Goal: Task Accomplishment & Management: Complete application form

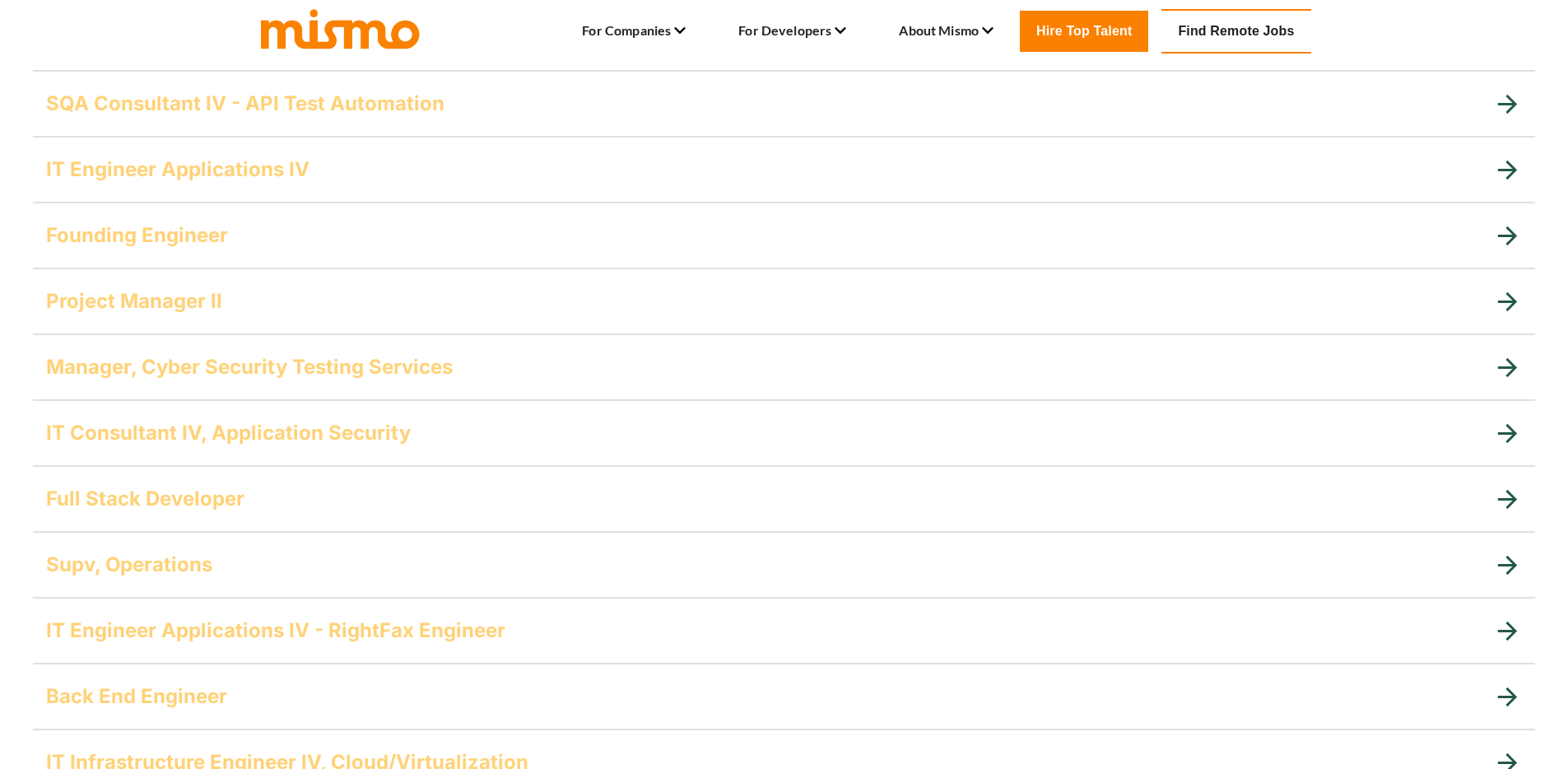
scroll to position [987, 0]
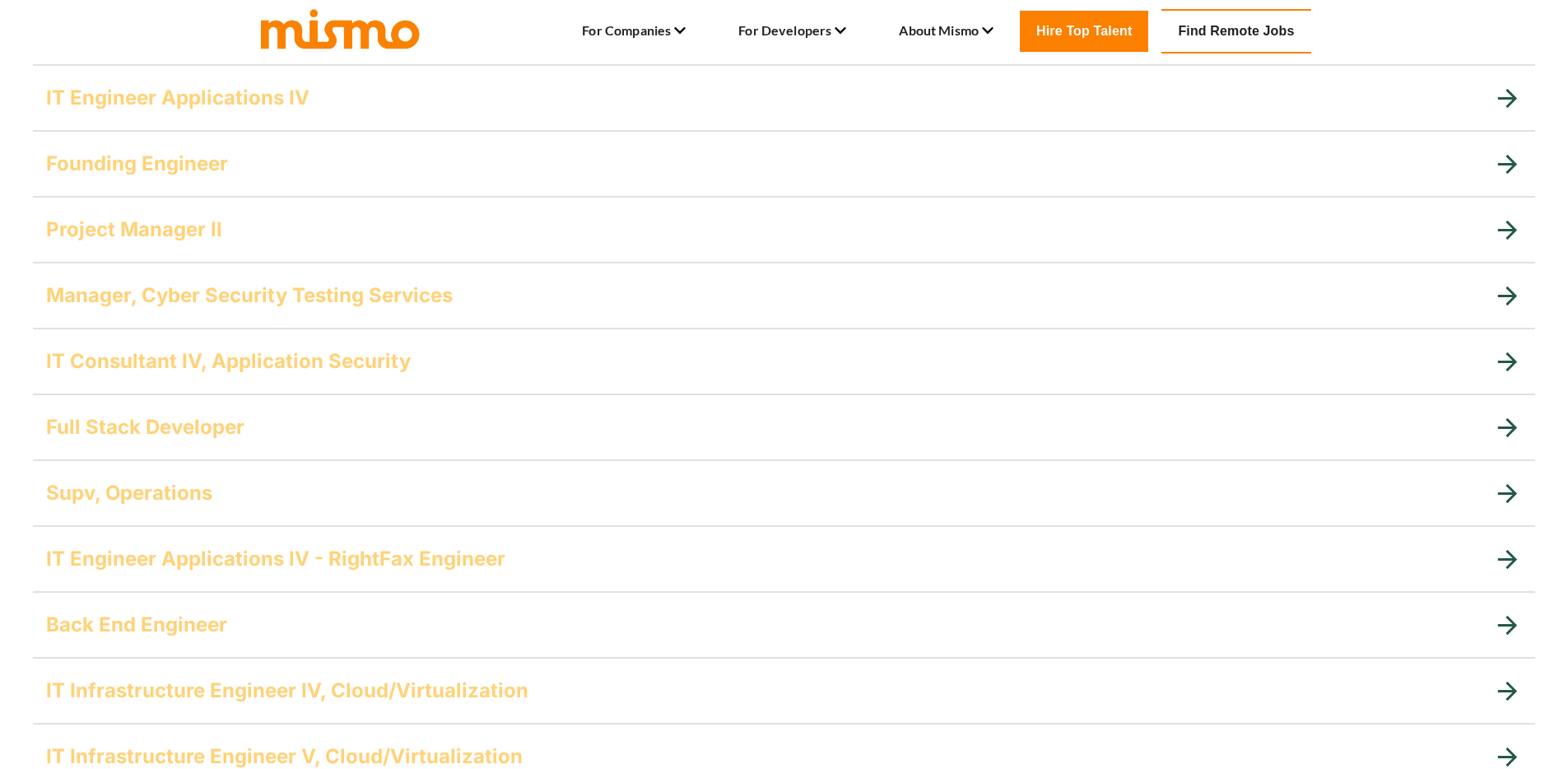
click at [433, 439] on div "Full Stack Developer" at bounding box center [769, 427] width 1447 height 26
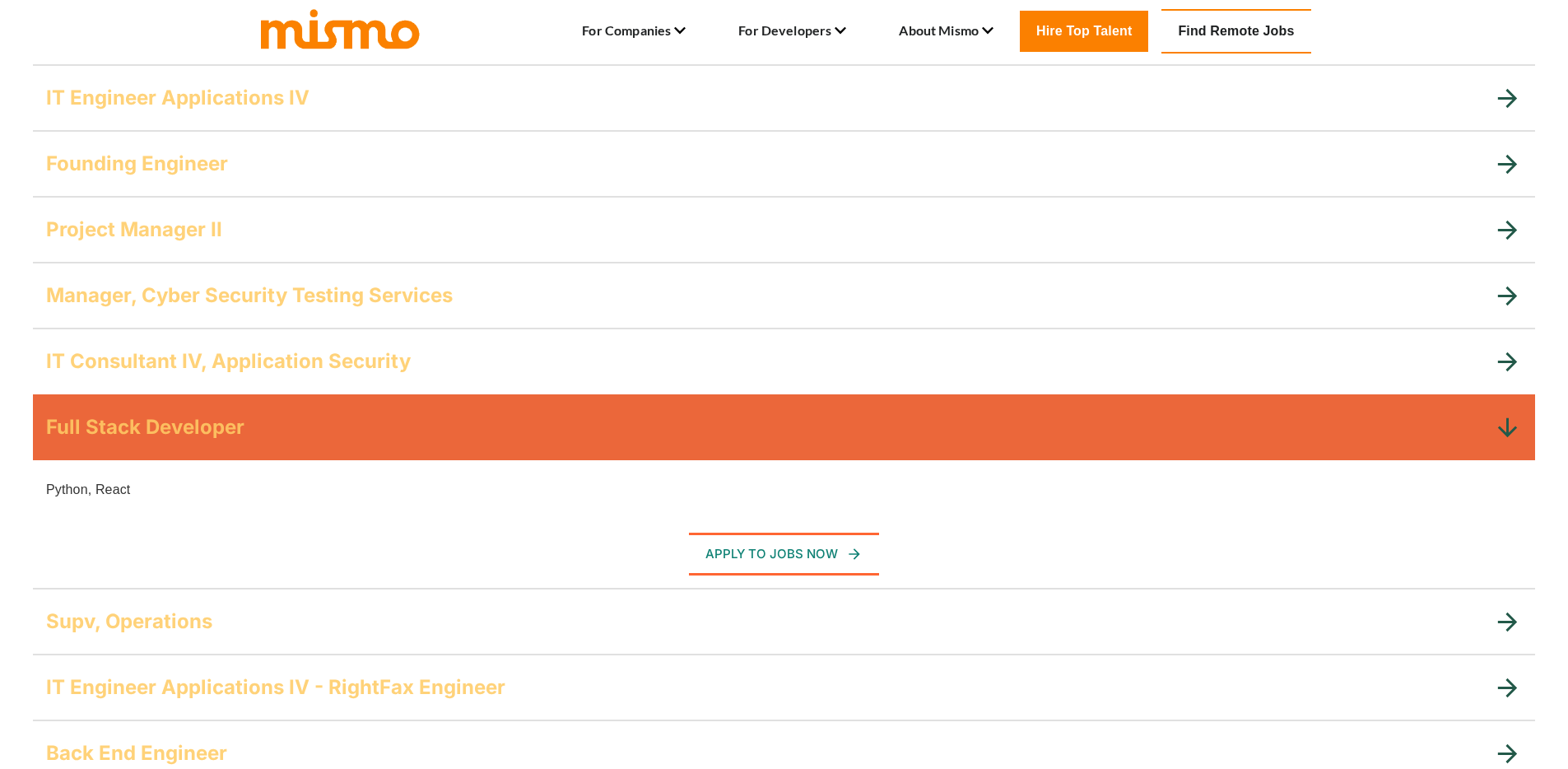
scroll to position [165, 0]
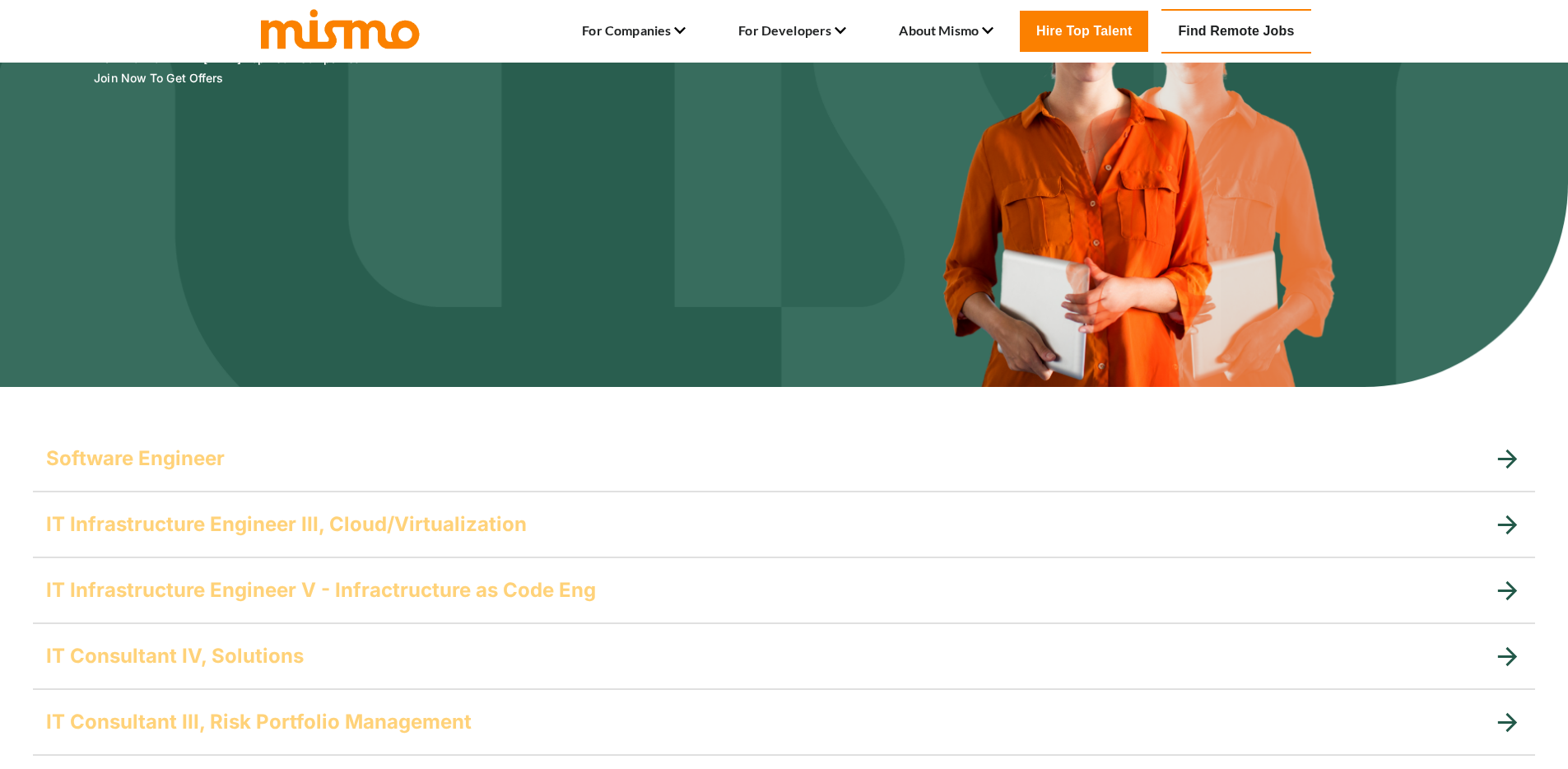
click at [248, 460] on div "Software Engineer" at bounding box center [769, 458] width 1447 height 26
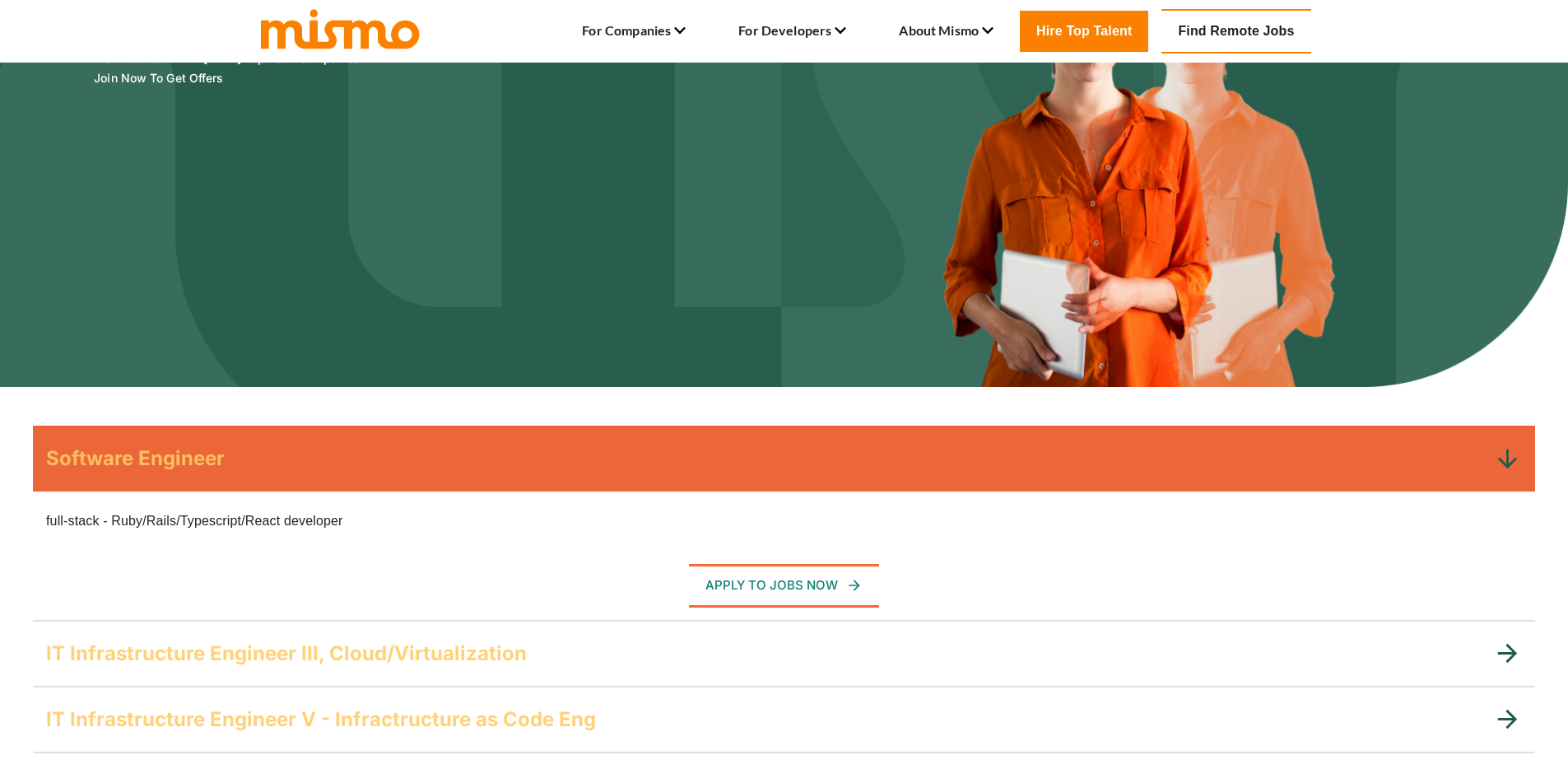
scroll to position [722, 0]
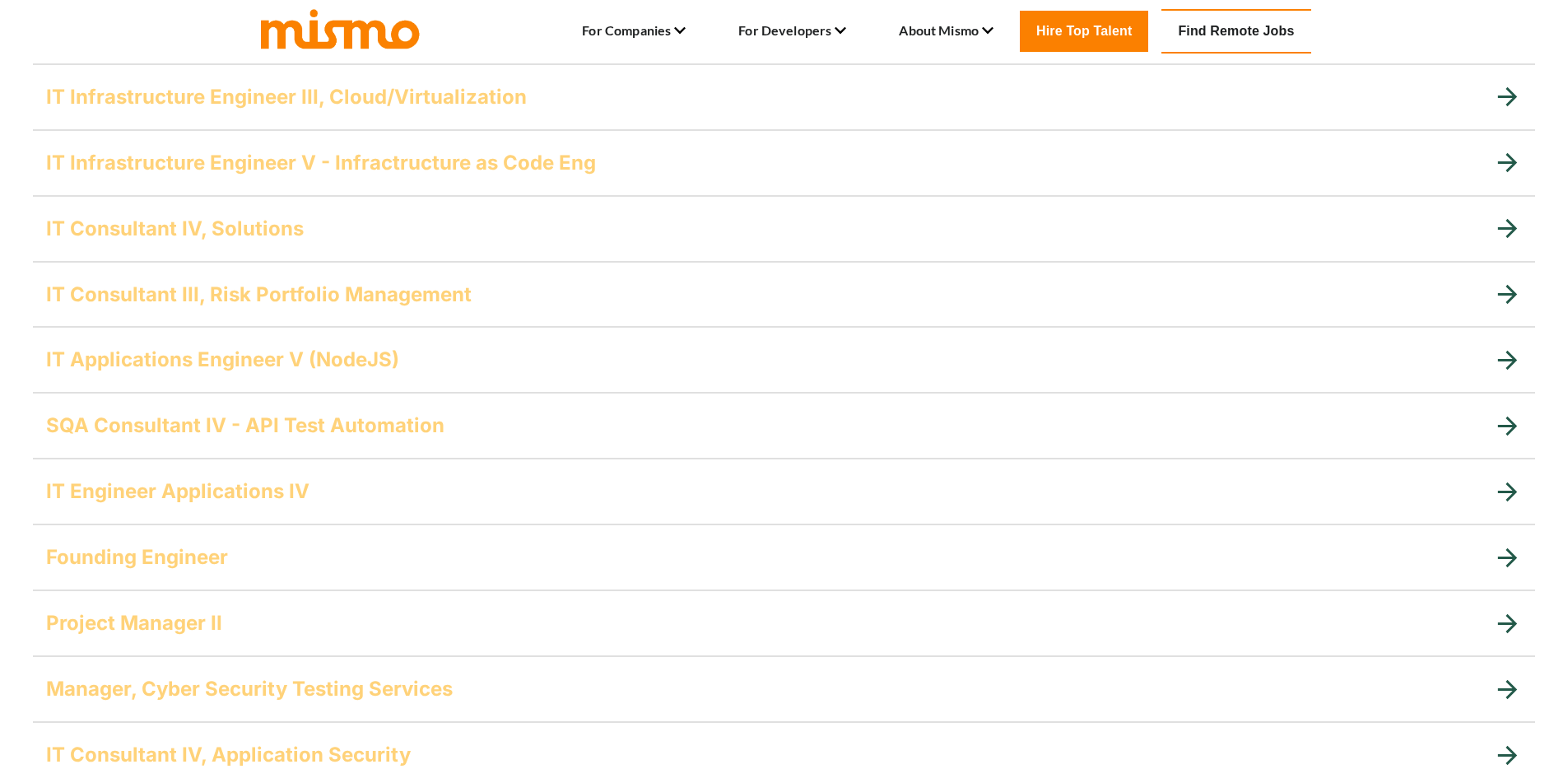
click at [285, 505] on div "IT Engineer Applications IV" at bounding box center [784, 491] width 1502 height 66
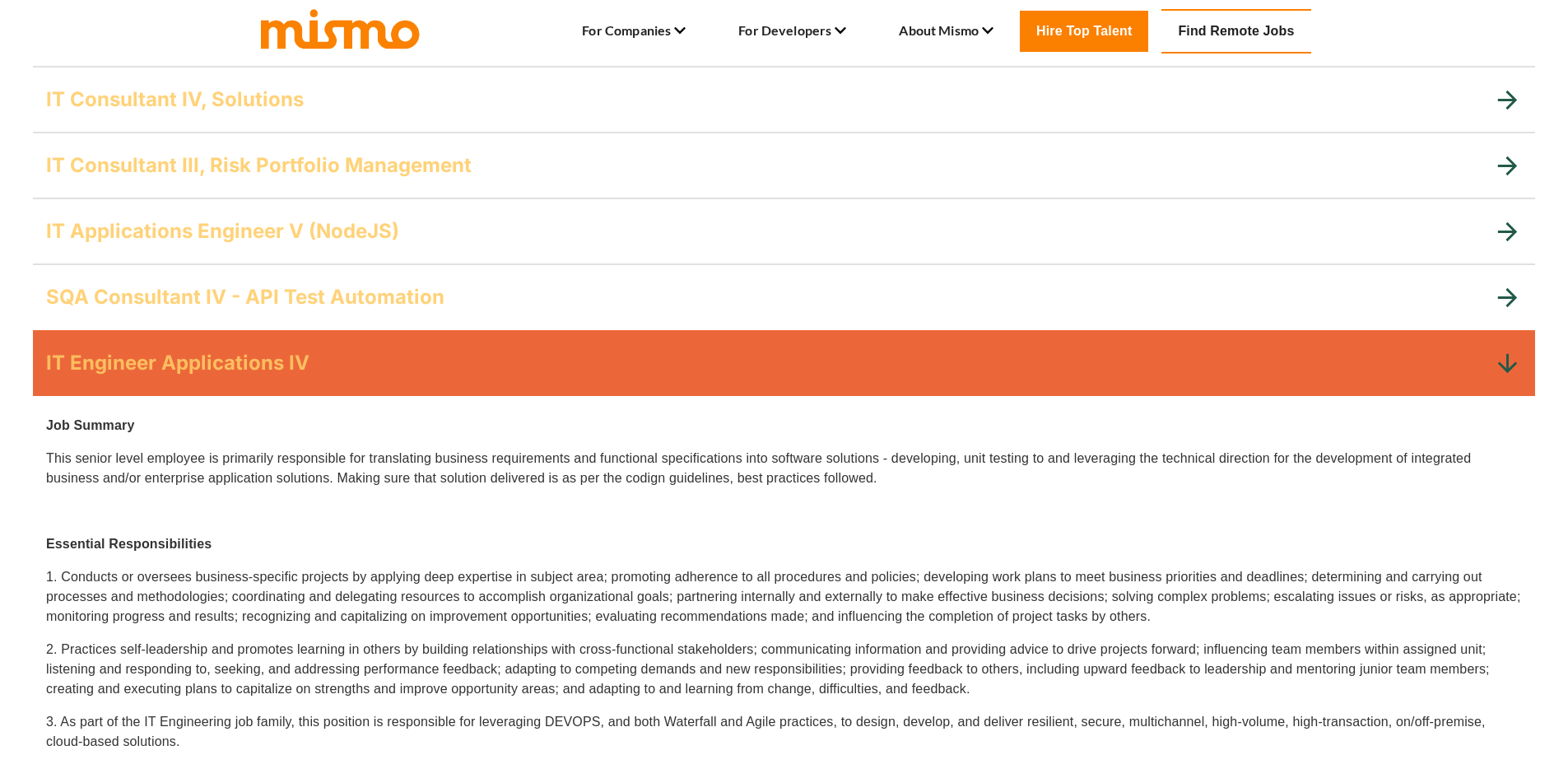
click at [168, 333] on div "IT Engineer Applications IV" at bounding box center [784, 363] width 1502 height 66
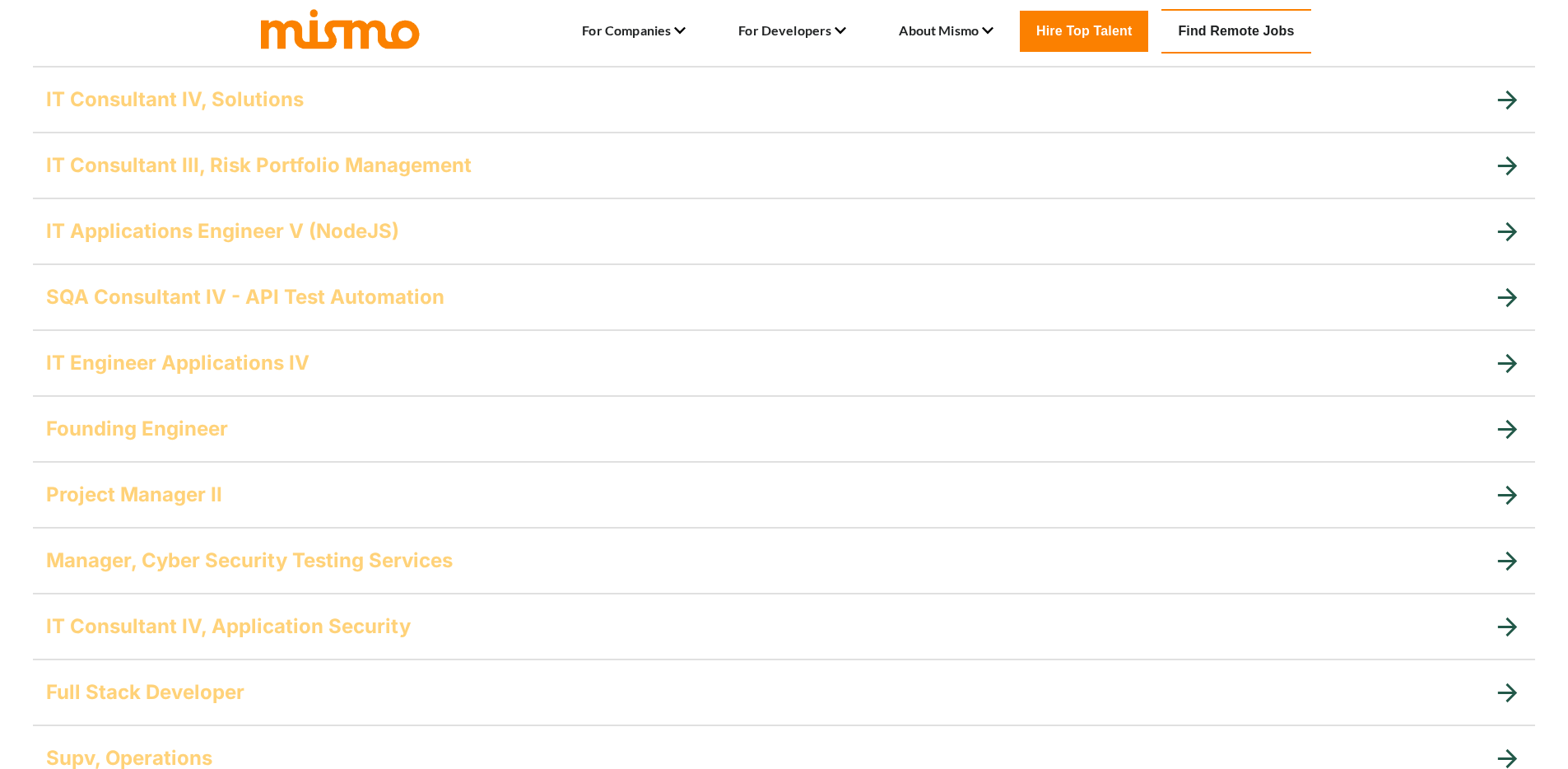
click at [158, 353] on h5 "IT Engineer Applications IV" at bounding box center [177, 363] width 263 height 26
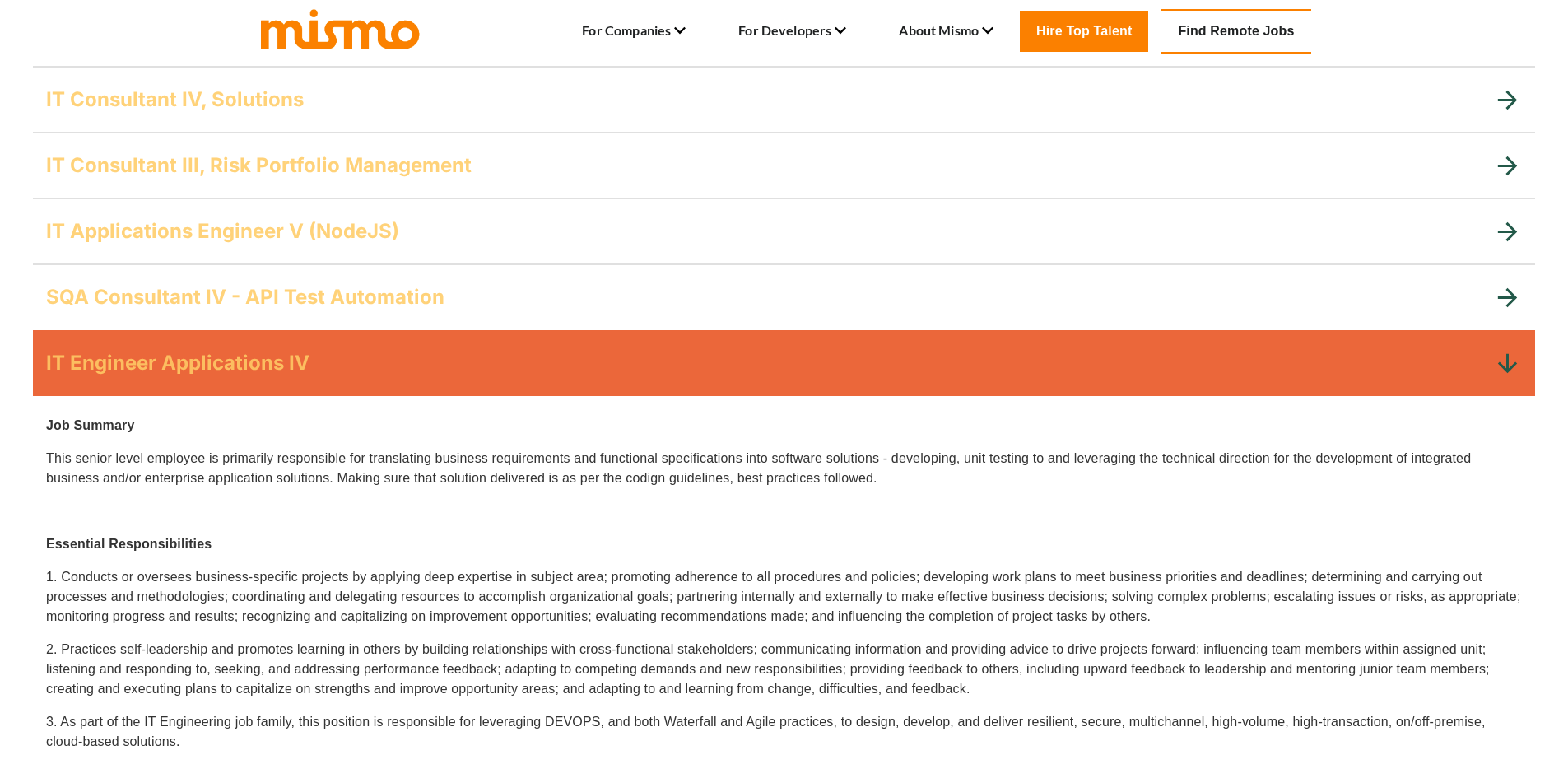
click at [158, 353] on h5 "IT Engineer Applications IV" at bounding box center [177, 363] width 263 height 26
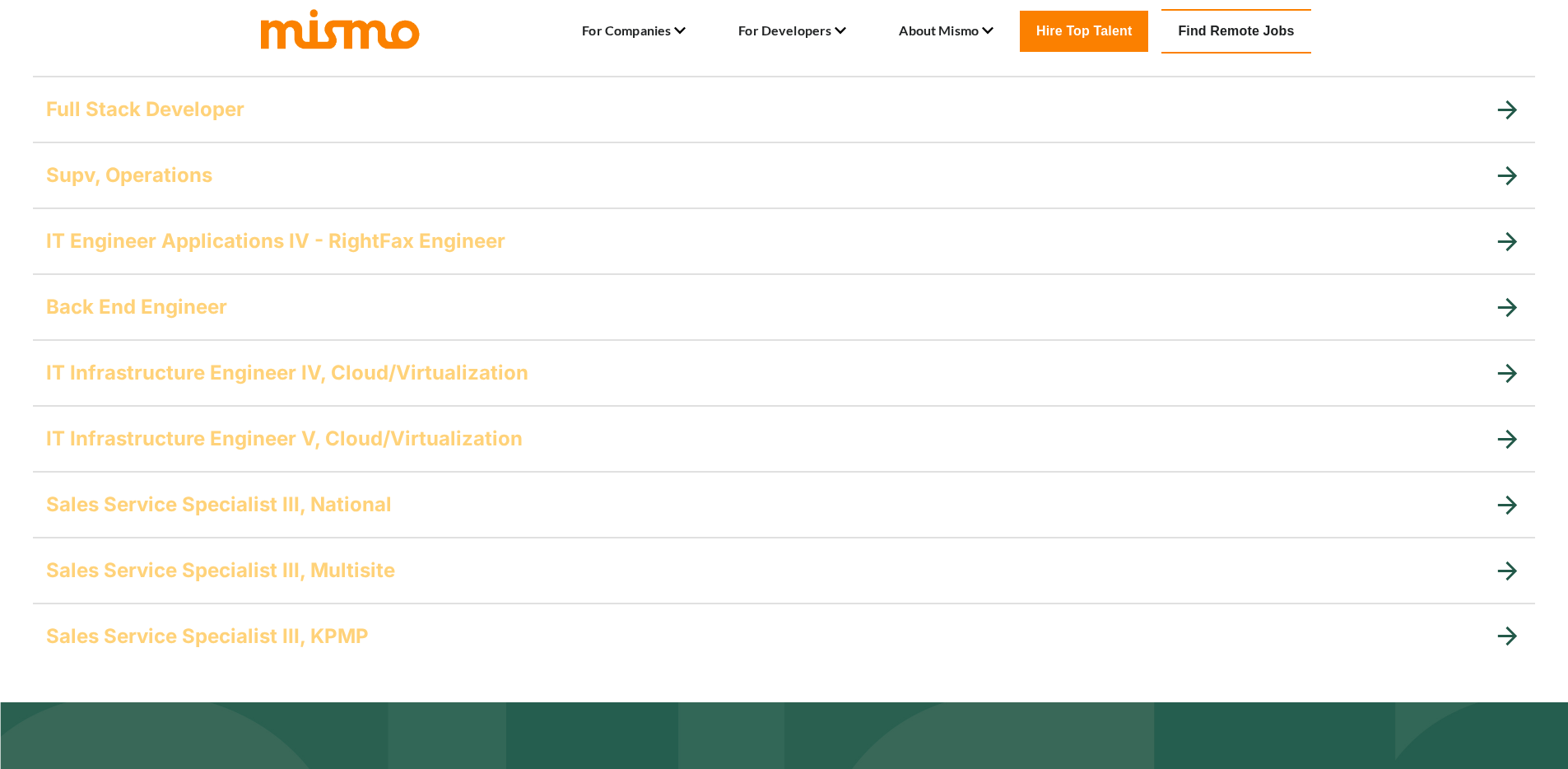
scroll to position [1301, 0]
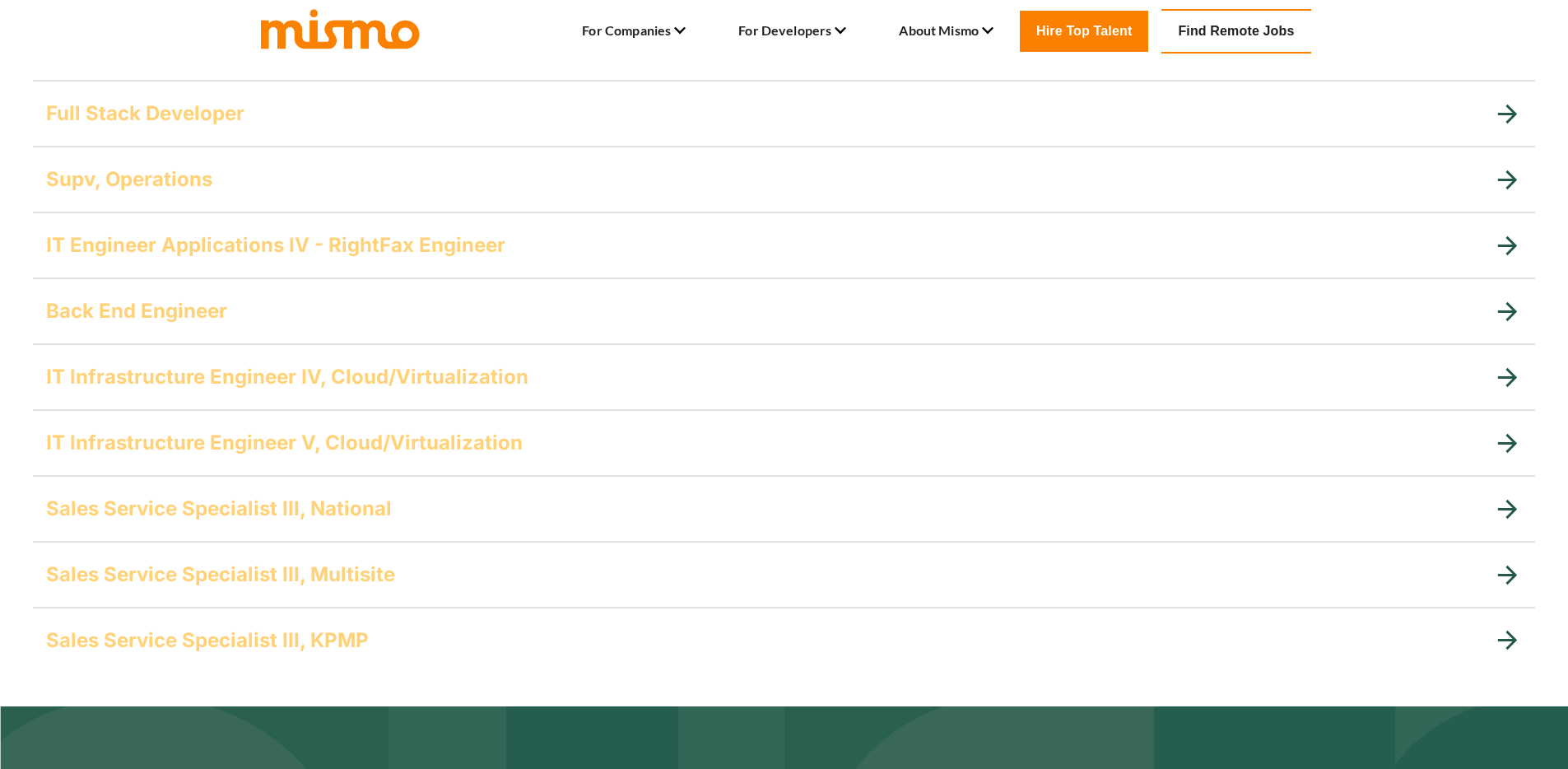
click at [192, 328] on div "Back End Engineer" at bounding box center [784, 311] width 1502 height 66
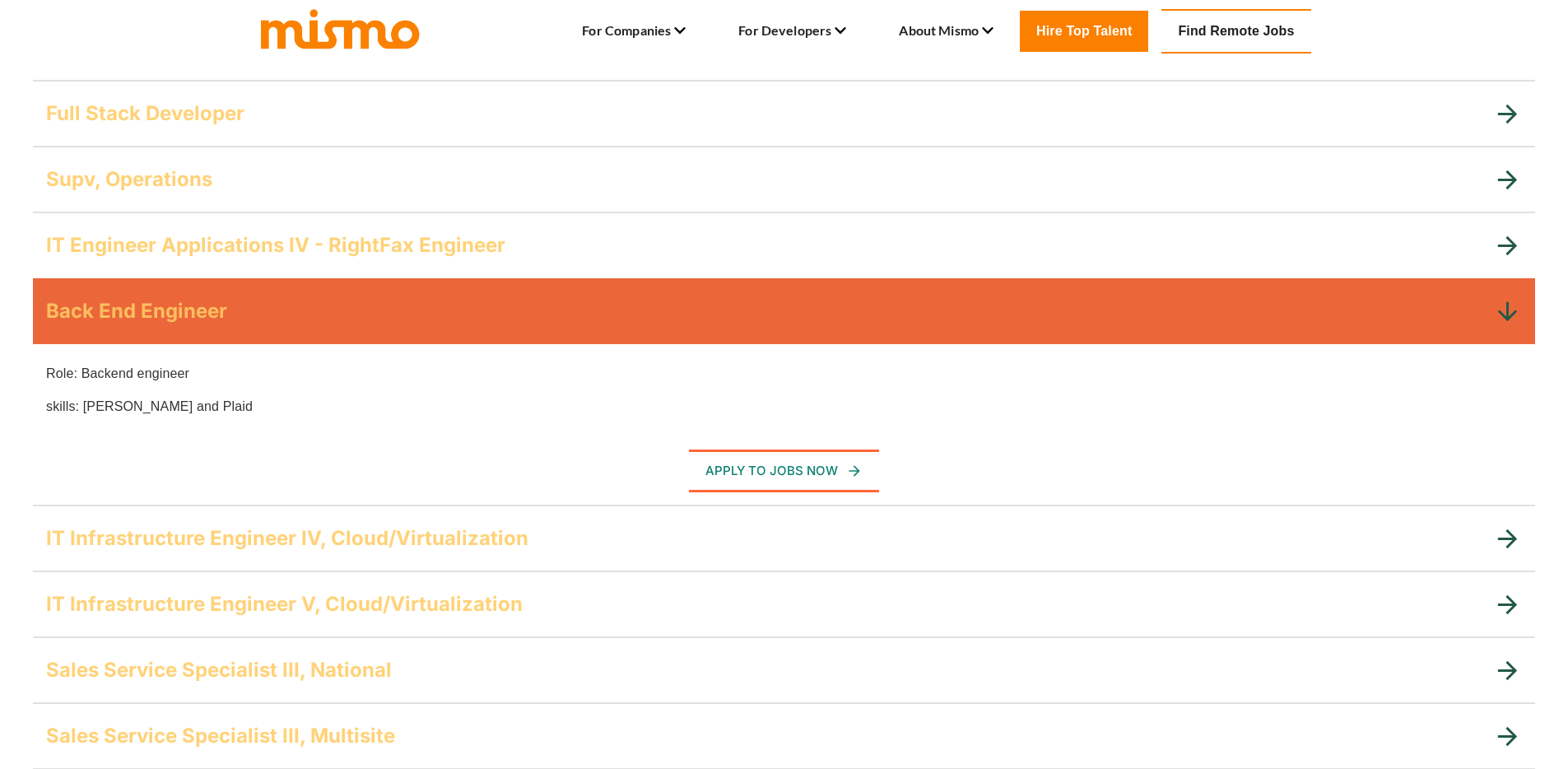
click at [139, 364] on p "Role: Backend engineer" at bounding box center [784, 373] width 1475 height 20
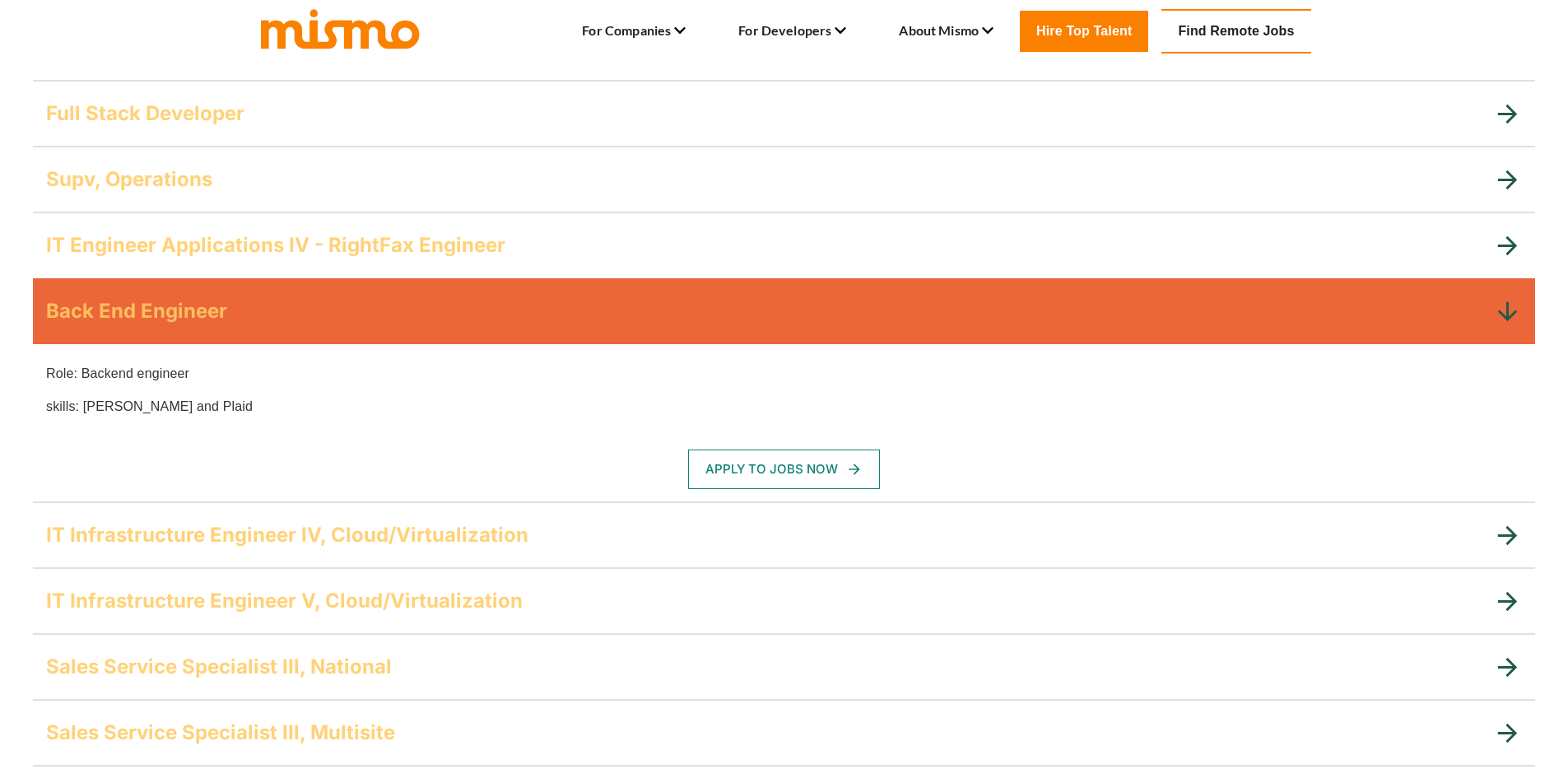
click at [727, 458] on button "Apply To Jobs Now" at bounding box center [784, 469] width 191 height 40
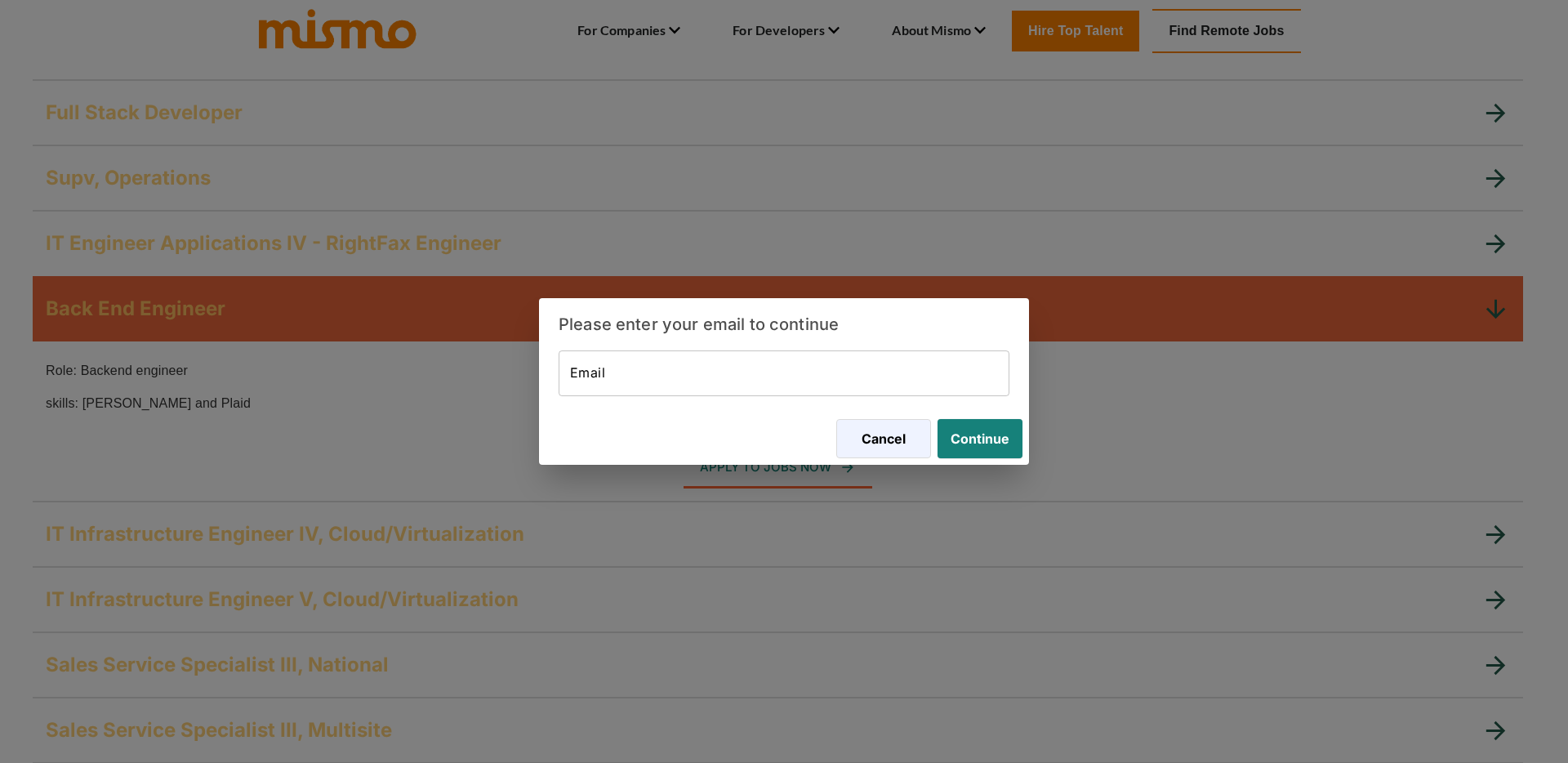
click at [669, 373] on input "Email" at bounding box center [784, 373] width 451 height 46
click at [394, 383] on div "Please enter your email to continue Email Email Cancel Continue" at bounding box center [784, 382] width 1568 height 763
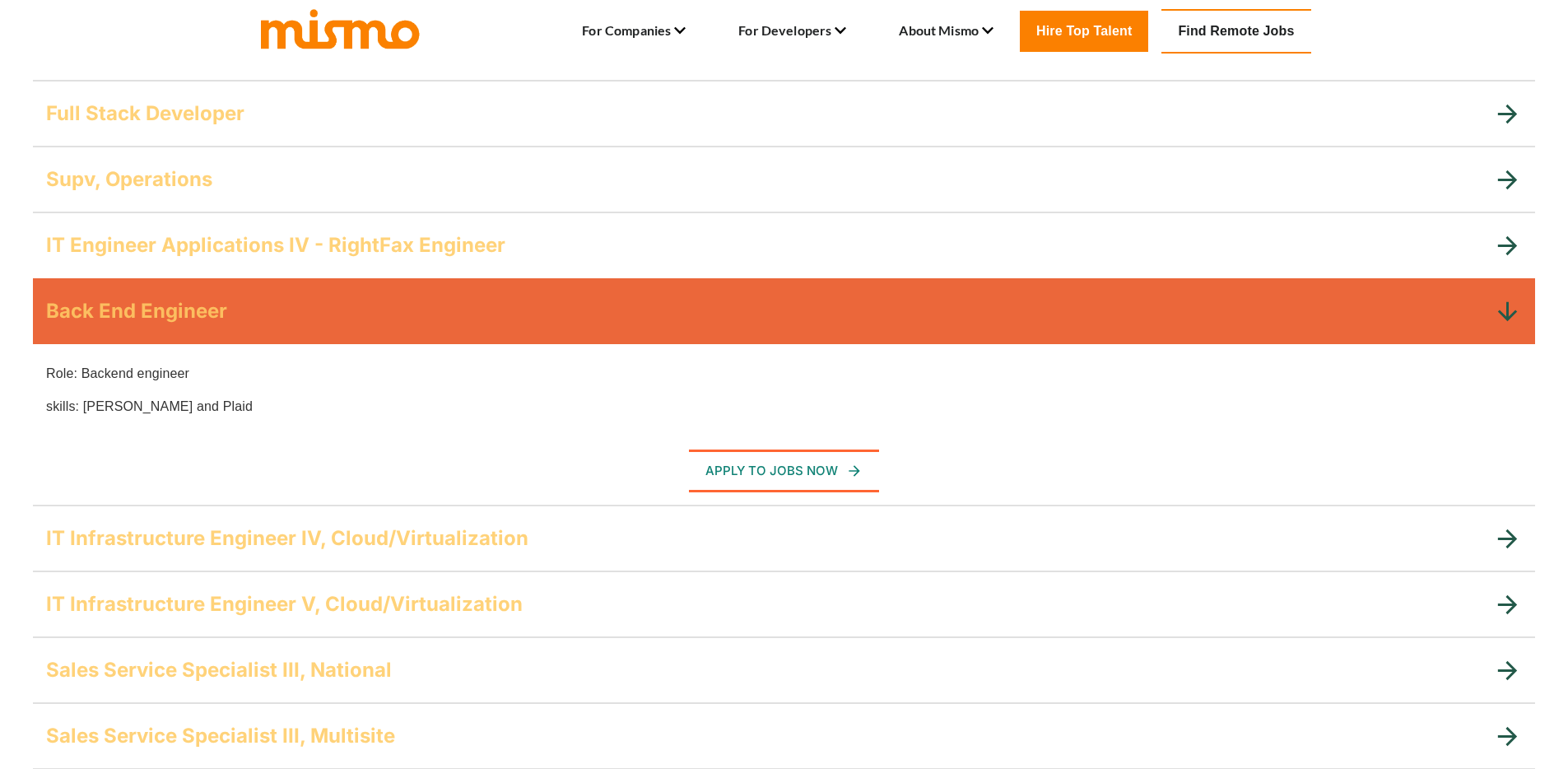
click at [217, 175] on div "Supv, Operations" at bounding box center [769, 179] width 1447 height 26
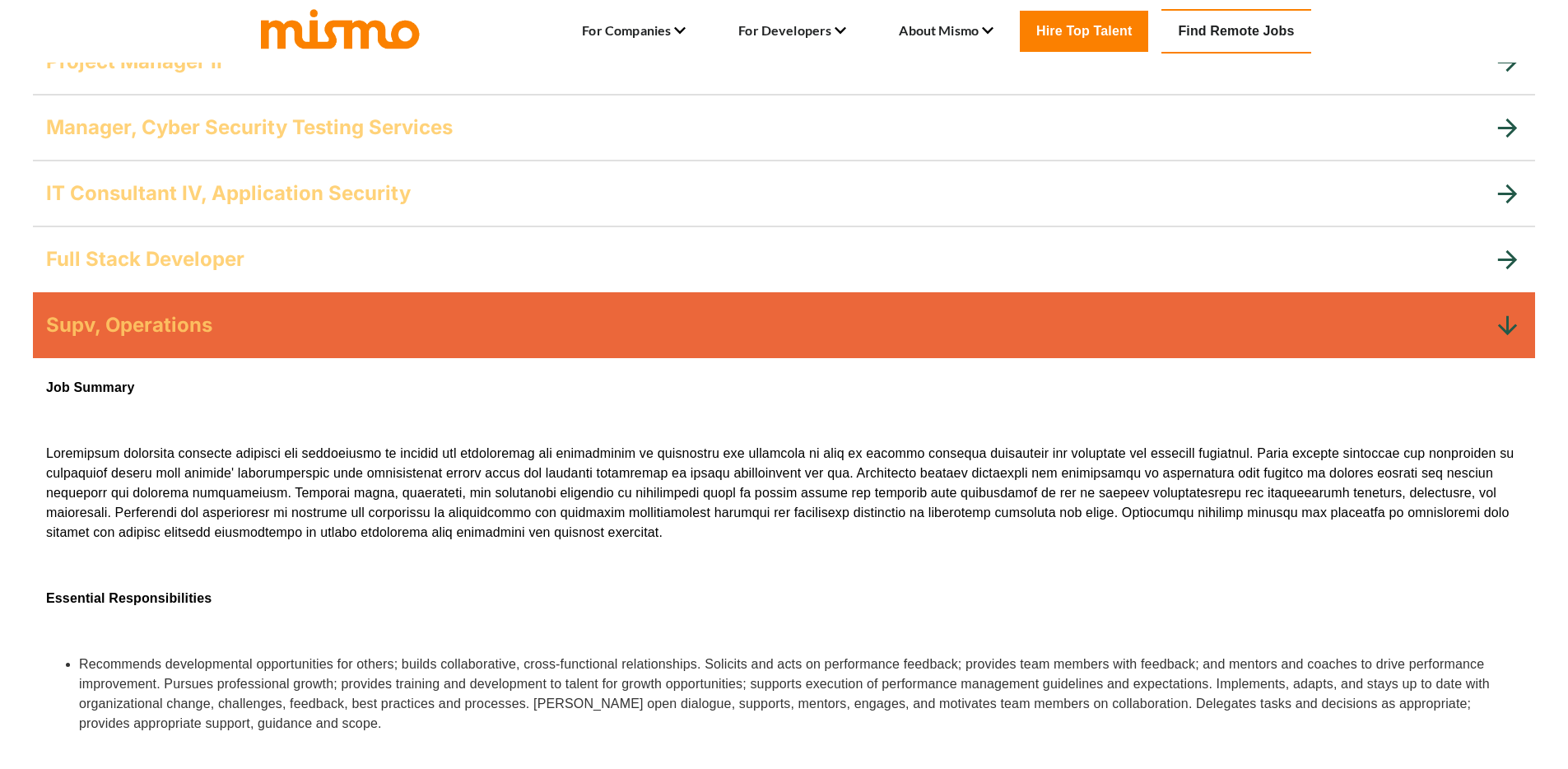
scroll to position [1154, 0]
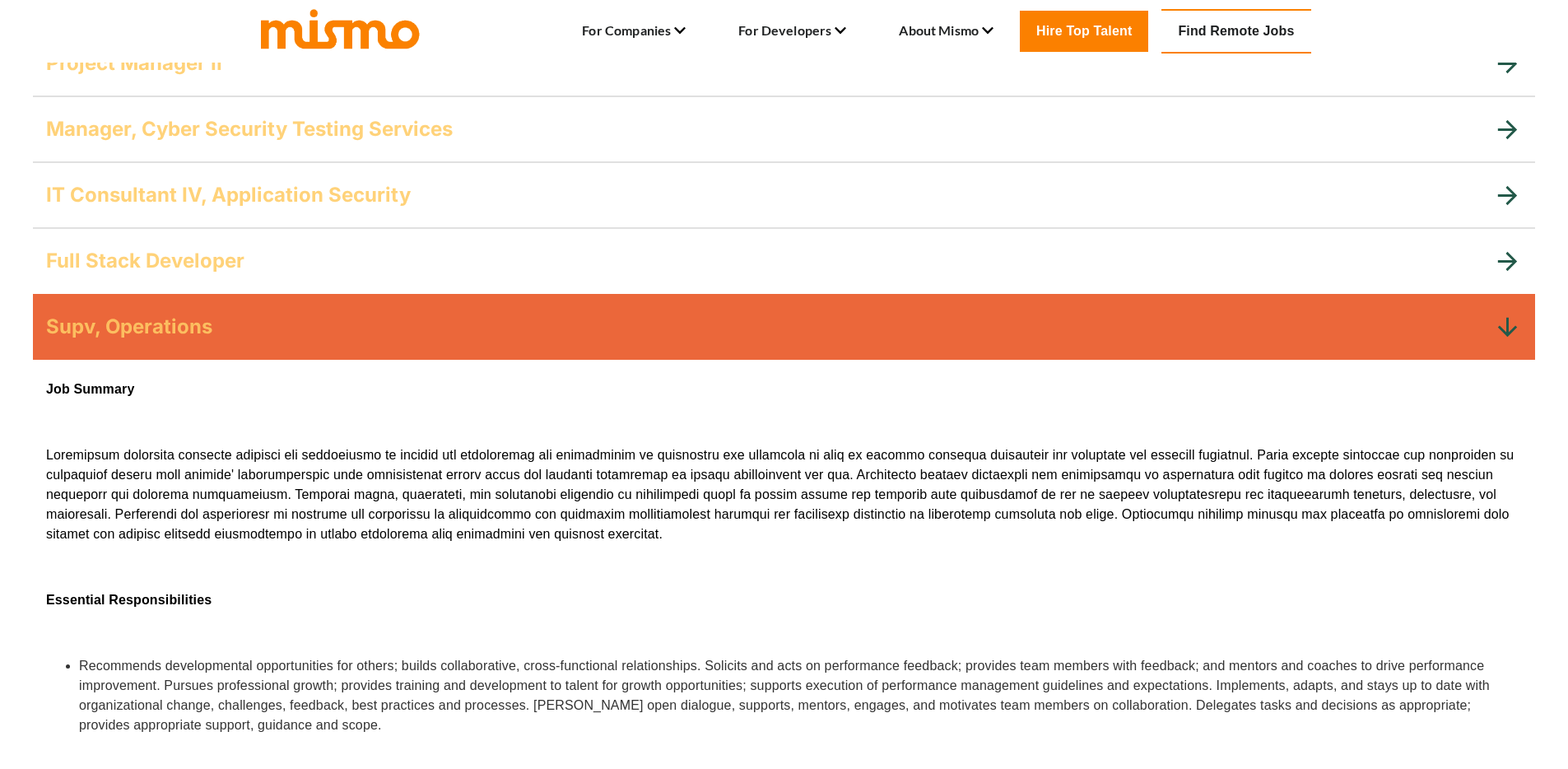
click at [268, 268] on div "Full Stack Developer" at bounding box center [769, 261] width 1447 height 26
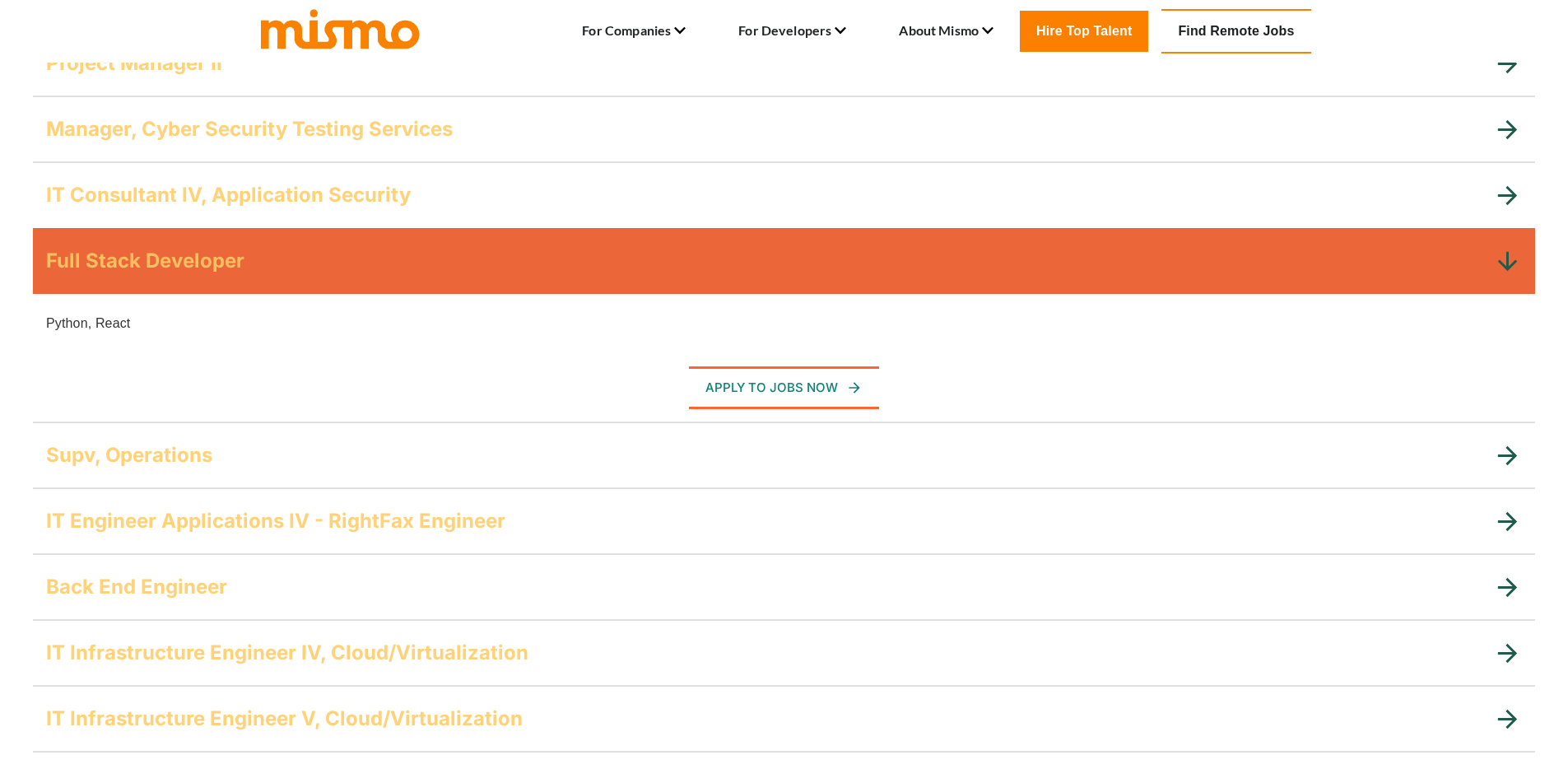
click at [58, 315] on p "Python, React" at bounding box center [784, 323] width 1475 height 20
drag, startPoint x: 58, startPoint y: 315, endPoint x: 230, endPoint y: 322, distance: 172.1
click at [230, 322] on p "Python, React" at bounding box center [784, 323] width 1475 height 20
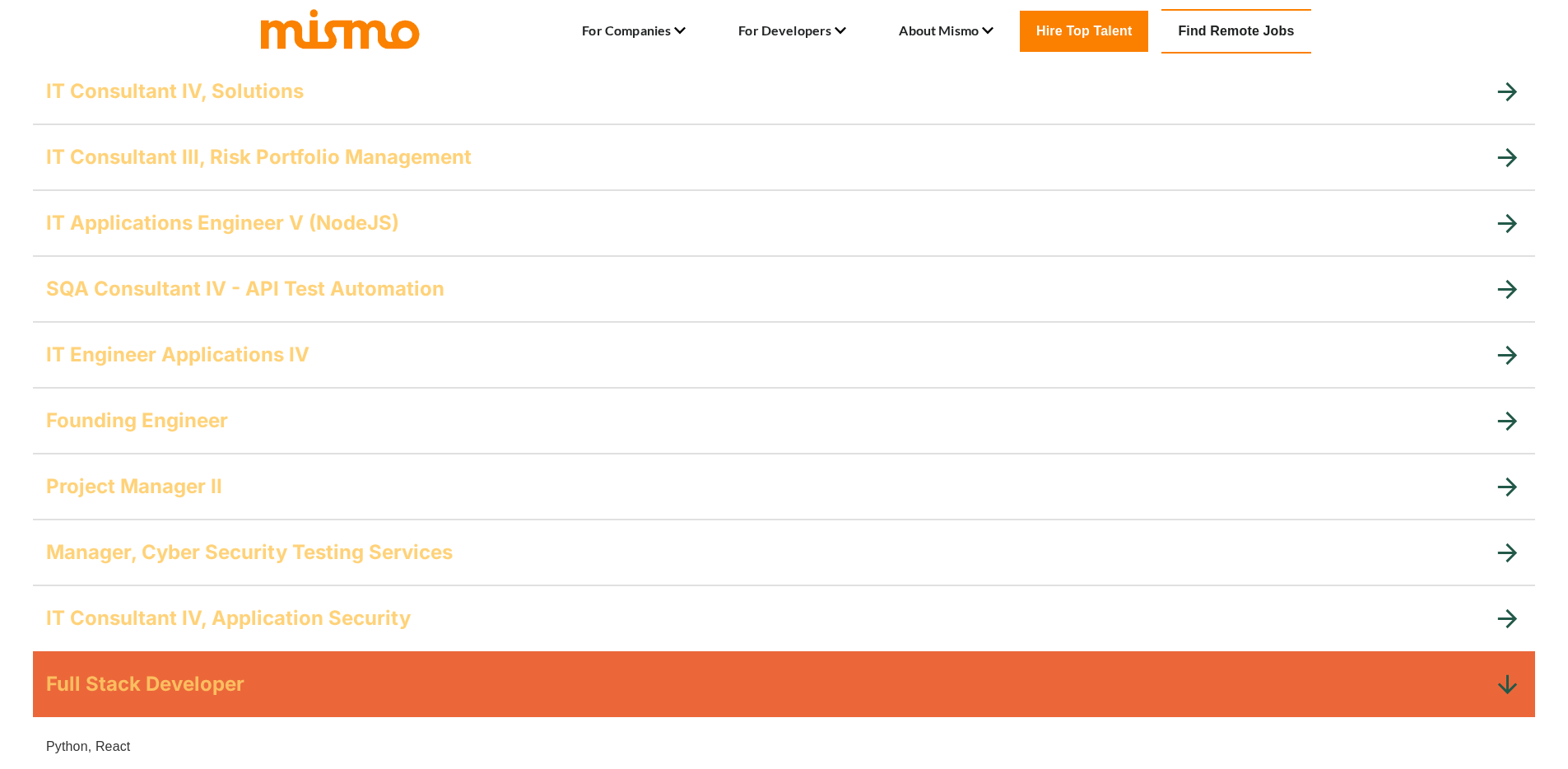
scroll to position [572, 0]
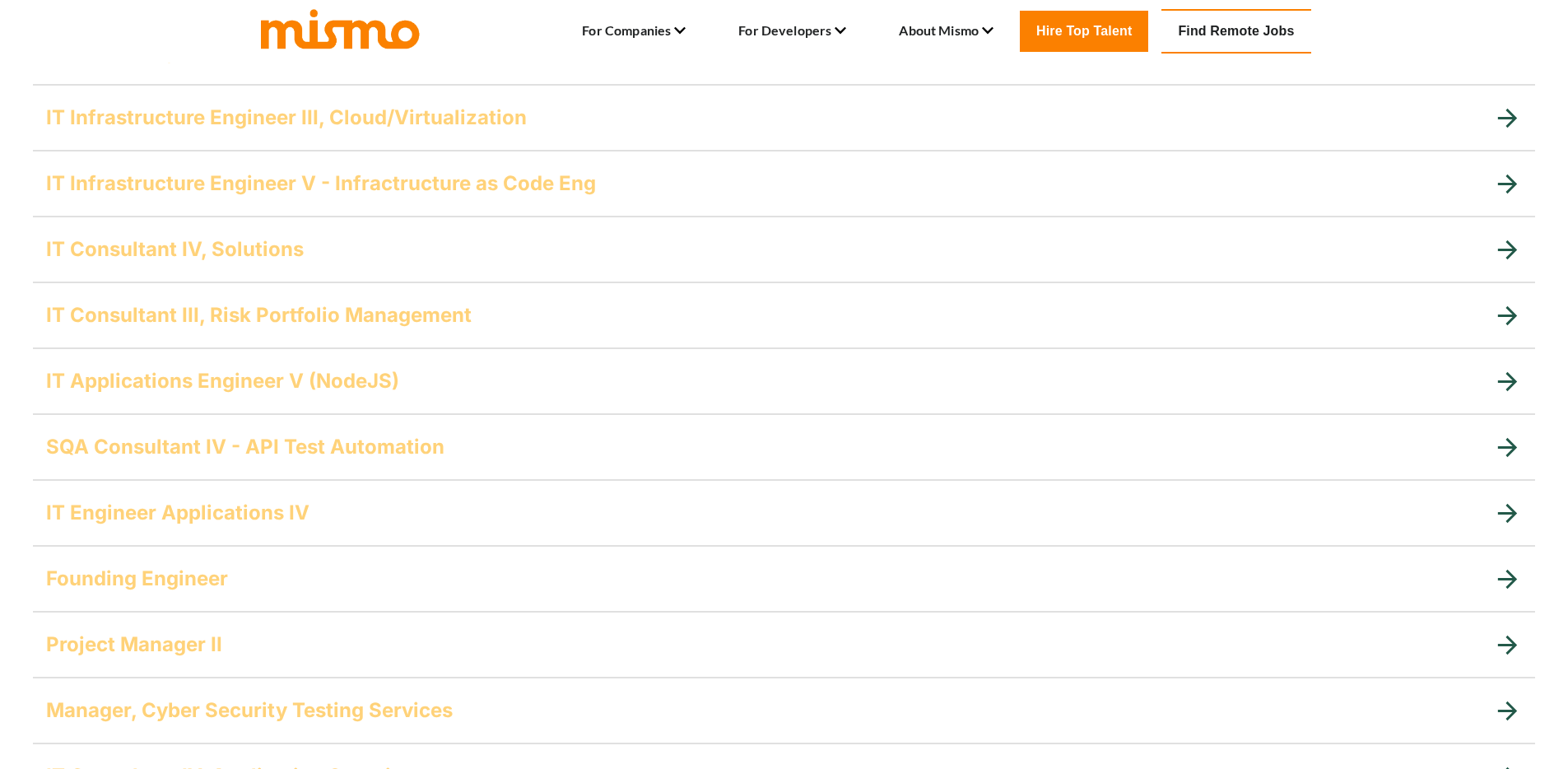
click at [197, 597] on div "Founding Engineer" at bounding box center [784, 578] width 1502 height 66
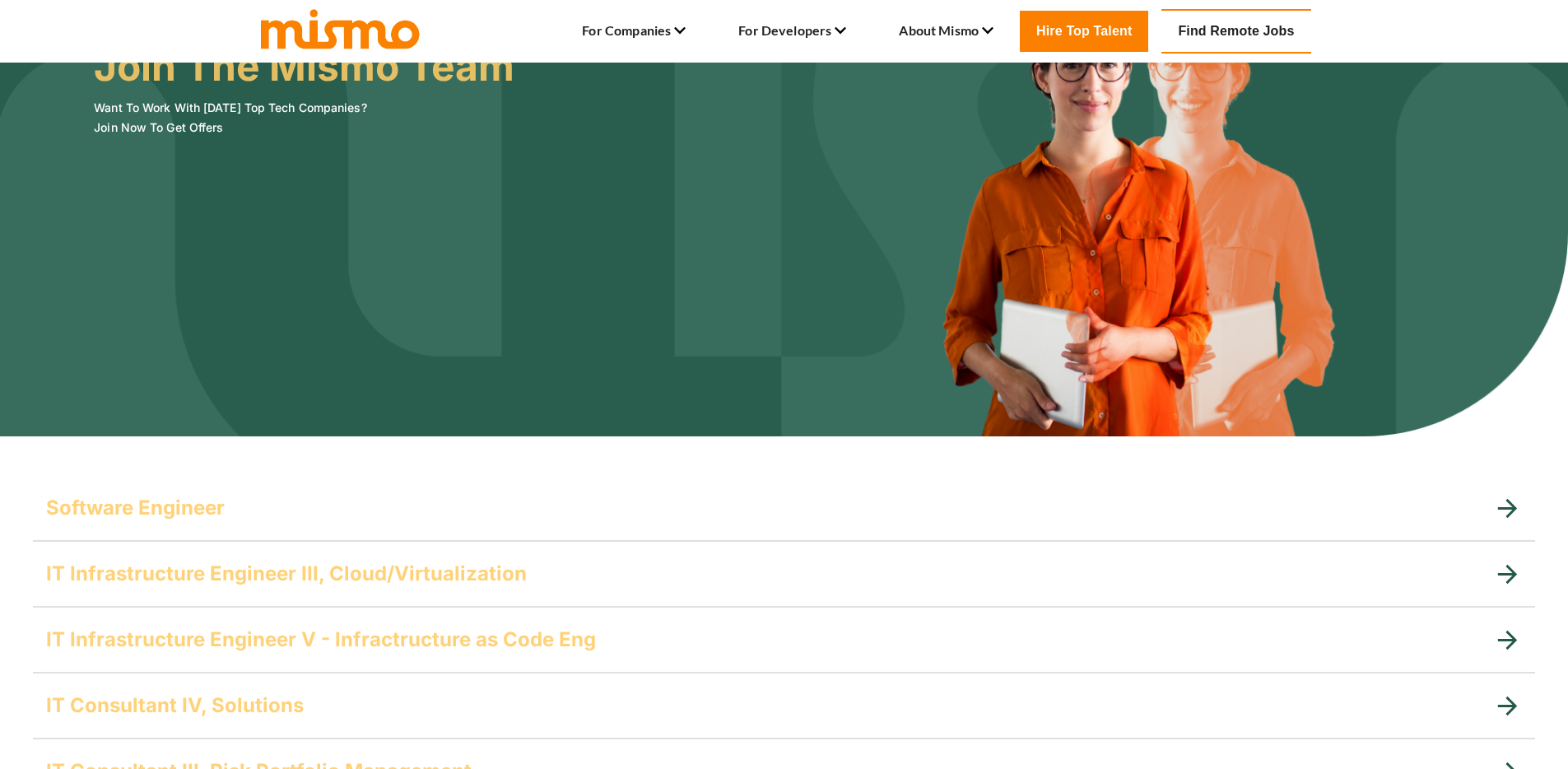
scroll to position [0, 0]
